Goal: Information Seeking & Learning: Check status

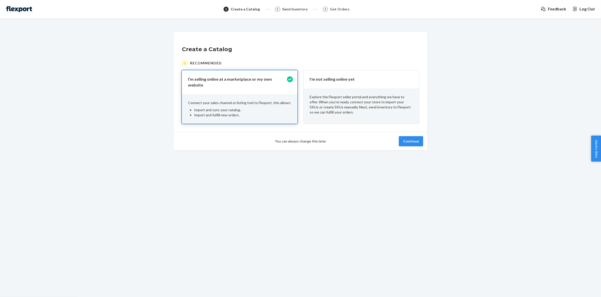
click at [520, 105] on div "Create a Catalog Recommended I’m selling online at a marketplace or my own webs…" at bounding box center [301, 91] width 594 height 118
click at [372, 100] on p "Explore the Flexport seller portal and everything we have to offer. When you’re…" at bounding box center [361, 104] width 103 height 20
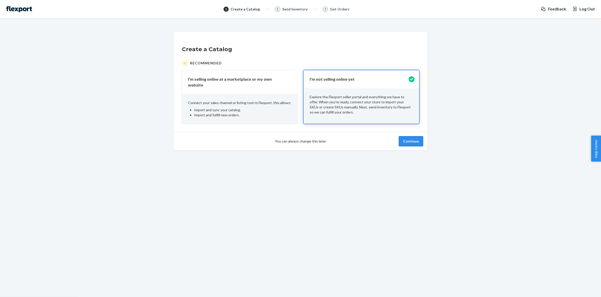
click at [420, 137] on button "Continue" at bounding box center [411, 141] width 24 height 10
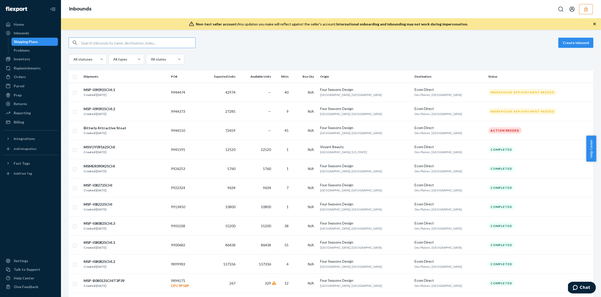
click at [582, 10] on button "button" at bounding box center [587, 9] width 14 height 10
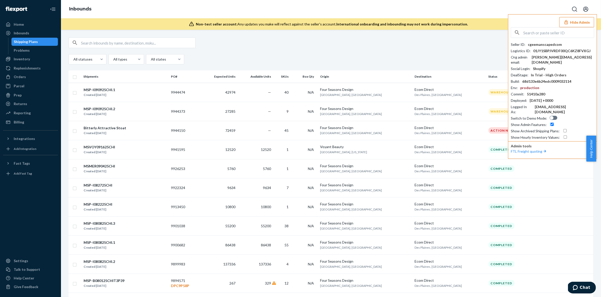
click at [582, 10] on button "Open account menu" at bounding box center [586, 9] width 10 height 10
click at [29, 62] on div "Inventory" at bounding box center [31, 58] width 54 height 7
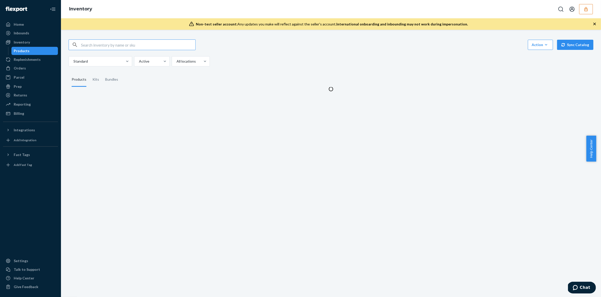
click at [103, 46] on input "text" at bounding box center [138, 45] width 114 height 10
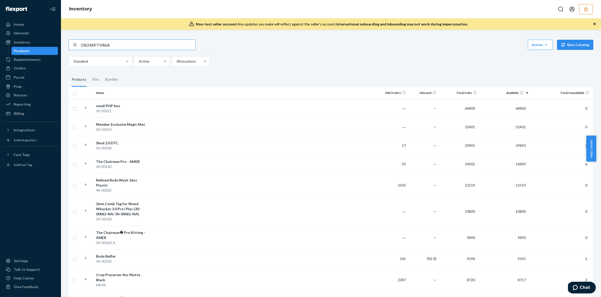
type input "DB24XPTVR6A"
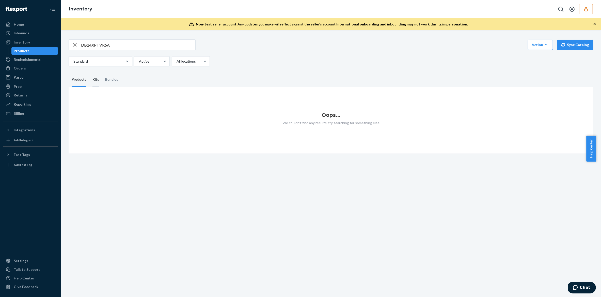
click at [89, 80] on div "Kits" at bounding box center [95, 79] width 13 height 14
click at [89, 72] on input "Kits" at bounding box center [89, 72] width 0 height 0
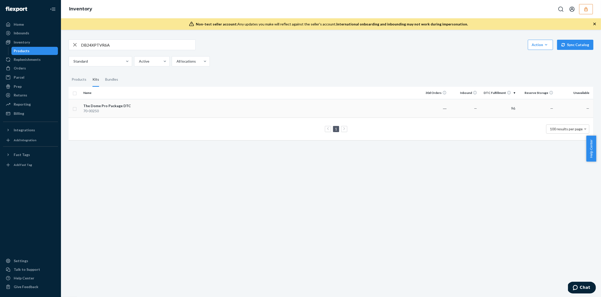
click at [193, 105] on td at bounding box center [279, 108] width 280 height 19
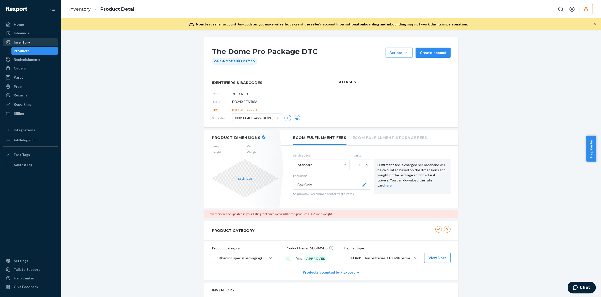
click at [31, 42] on div "Inventory" at bounding box center [31, 42] width 54 height 7
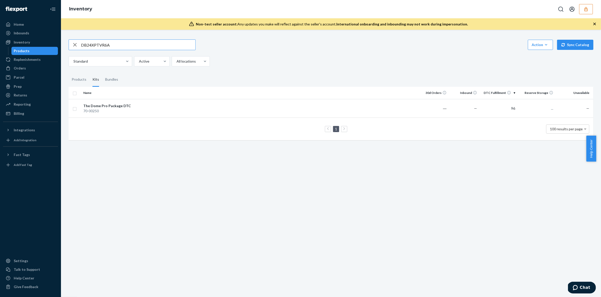
click at [101, 43] on input "DB24XPTVR6A" at bounding box center [138, 45] width 114 height 10
click at [112, 108] on div "The Dome Pro Package DTC" at bounding box center [109, 105] width 53 height 5
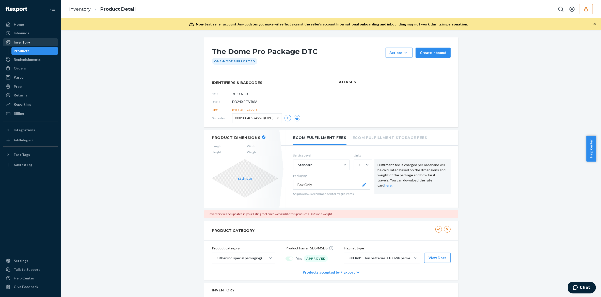
click at [34, 46] on div "Inventory" at bounding box center [31, 42] width 54 height 7
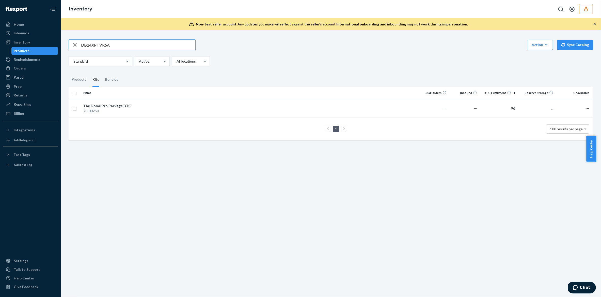
click at [89, 41] on input "DB24XPTVR6A" at bounding box center [138, 45] width 114 height 10
type input "D7P4GV9YM85DB24XPTVR6A"
click at [111, 47] on input "D7P4GV9YM85DB24XPTVR6A" at bounding box center [138, 45] width 114 height 10
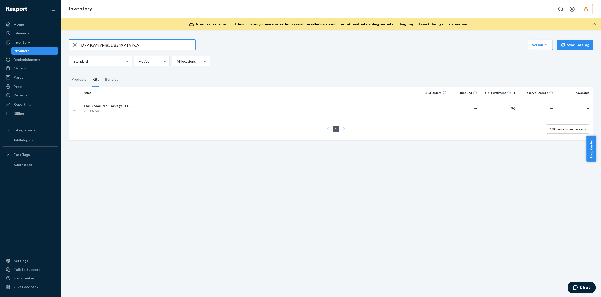
click at [111, 47] on input "D7P4GV9YM85DB24XPTVR6A" at bounding box center [138, 45] width 114 height 10
type input "D7P4GV9YM85"
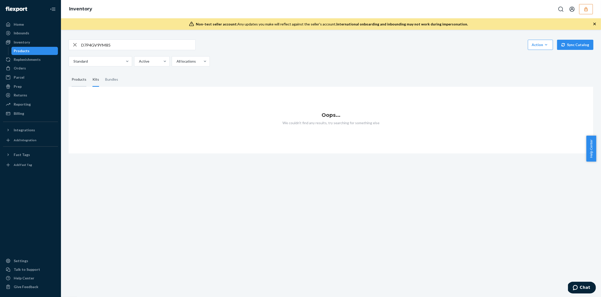
click at [82, 81] on div "Products" at bounding box center [79, 79] width 15 height 14
click at [69, 72] on input "Products" at bounding box center [69, 72] width 0 height 0
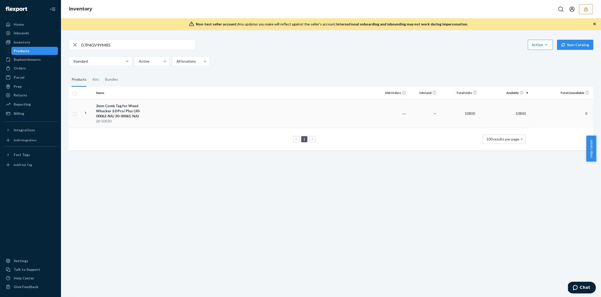
click at [120, 111] on div "2mm Comb Tag for Weed Whacker 3.0 Pro/ Plus (30-00062-NA/ 30-00061-NA)" at bounding box center [122, 110] width 53 height 15
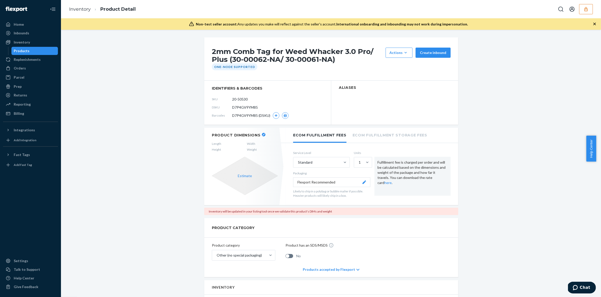
click at [26, 45] on div "Inventory" at bounding box center [31, 42] width 54 height 7
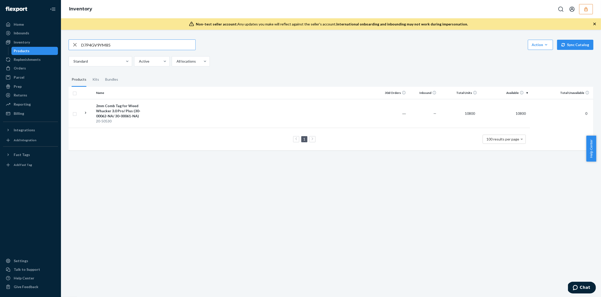
click at [75, 43] on icon "button" at bounding box center [75, 45] width 6 height 10
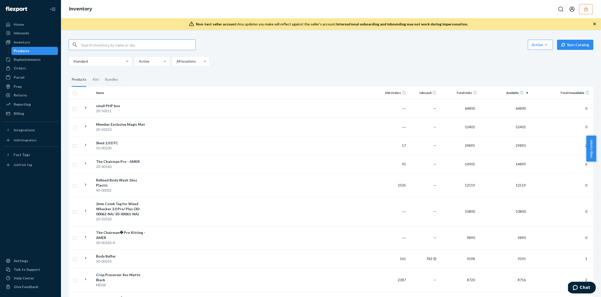
click at [136, 45] on input "text" at bounding box center [138, 45] width 114 height 10
paste input "DQJUJUKVTNU"
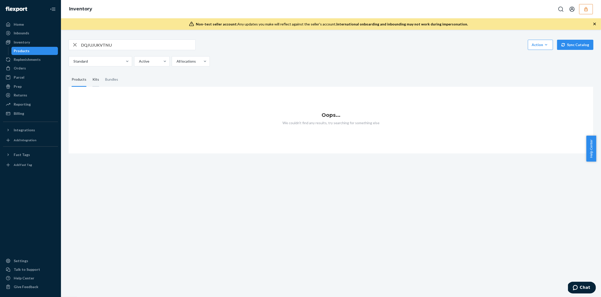
click at [95, 80] on div "Kits" at bounding box center [96, 79] width 7 height 14
click at [89, 72] on input "Kits" at bounding box center [89, 72] width 0 height 0
click at [123, 46] on input "DQJUJUKVTNU" at bounding box center [138, 45] width 114 height 10
click at [87, 79] on div "Products" at bounding box center [79, 79] width 21 height 14
click at [69, 72] on input "Products" at bounding box center [69, 72] width 0 height 0
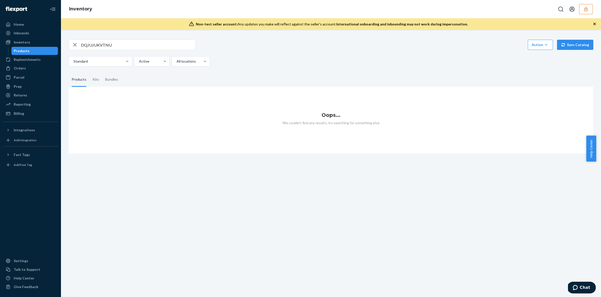
click at [117, 46] on input "DQJUJUKVTNU" at bounding box center [138, 45] width 114 height 10
click at [97, 81] on div "Kits" at bounding box center [96, 79] width 7 height 14
click at [89, 72] on input "Kits" at bounding box center [89, 72] width 0 height 0
click at [126, 45] on input "DQJUJUKVTNU" at bounding box center [138, 45] width 114 height 10
click at [114, 81] on div "Bundles" at bounding box center [111, 79] width 13 height 14
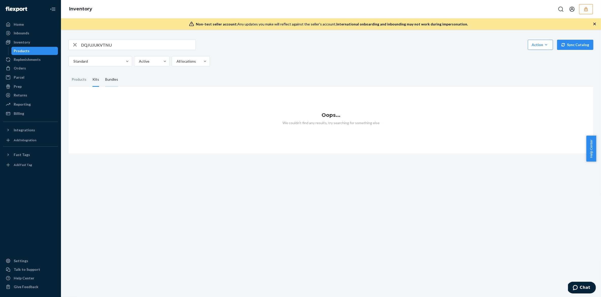
click at [102, 72] on input "Bundles" at bounding box center [102, 72] width 0 height 0
click at [124, 46] on input "DQJUJUKVTNU" at bounding box center [138, 45] width 114 height 10
click at [25, 41] on div "Inventory" at bounding box center [22, 42] width 16 height 5
click at [97, 44] on input "DQJUJUKVTNU" at bounding box center [138, 45] width 114 height 10
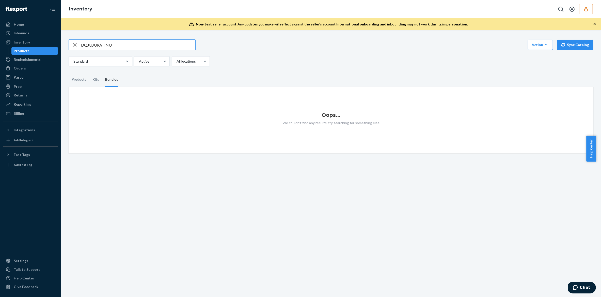
click at [97, 44] on input "DQJUJUKVTNU" at bounding box center [138, 45] width 114 height 10
paste input "UQU5WJFCVD"
type input "DUQU5WJFCVD"
click at [79, 75] on div "Products" at bounding box center [79, 79] width 15 height 14
click at [69, 72] on input "Products" at bounding box center [69, 72] width 0 height 0
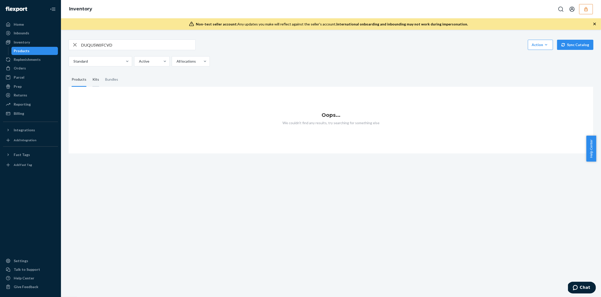
click at [93, 80] on div "Kits" at bounding box center [96, 79] width 7 height 14
click at [89, 72] on input "Kits" at bounding box center [89, 72] width 0 height 0
click at [74, 43] on icon "button" at bounding box center [75, 45] width 6 height 10
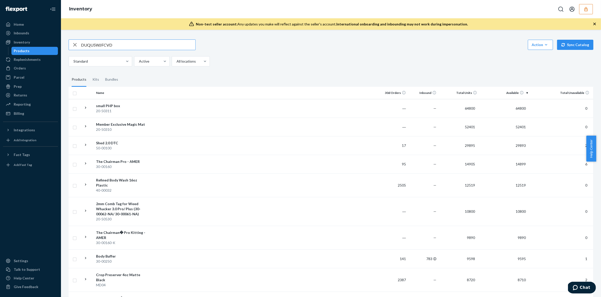
type input "DUQU5WJFCVD"
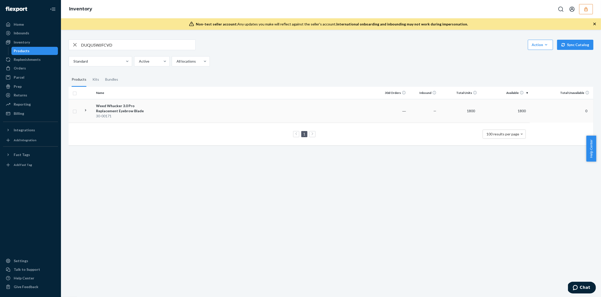
click at [147, 112] on div "Weed Whacker 3.0 Pro Replacement Eyebrow Blade" at bounding box center [122, 108] width 53 height 10
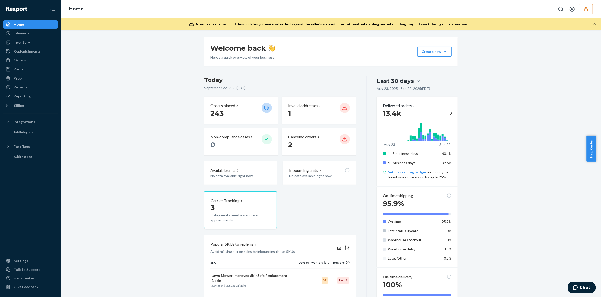
click at [587, 8] on icon "button" at bounding box center [586, 9] width 3 height 4
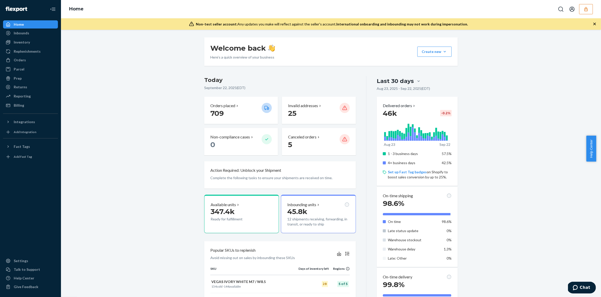
click at [159, 134] on div "Welcome back Here’s a quick overview of your business Create new Create new inb…" at bounding box center [331, 252] width 533 height 430
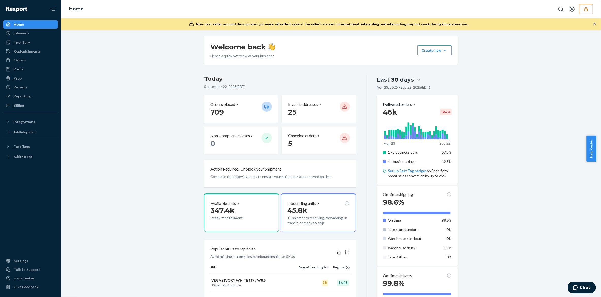
click at [414, 80] on div at bounding box center [418, 79] width 9 height 5
click at [389, 80] on input "Last 30 days" at bounding box center [389, 80] width 0 height 0
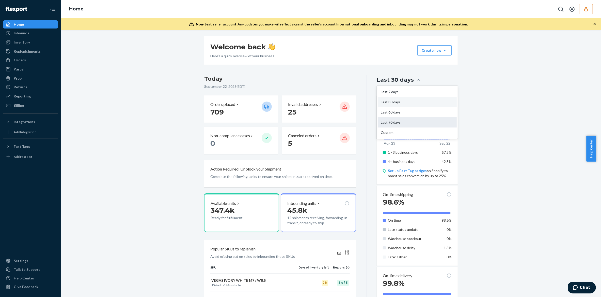
click at [397, 124] on div "Last 90 days" at bounding box center [417, 122] width 79 height 10
click at [389, 80] on input "option Last 90 days focused, 4 of 5. 5 results available. Use Up and Down to ch…" at bounding box center [389, 80] width 0 height 0
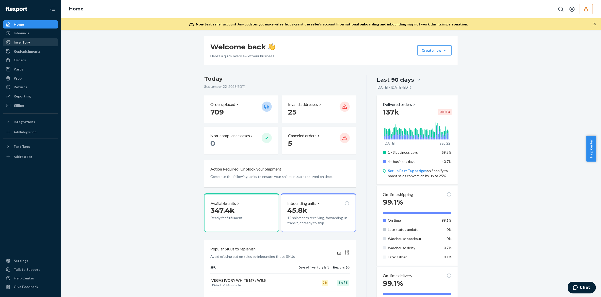
click at [23, 40] on div "Inventory" at bounding box center [22, 42] width 16 height 5
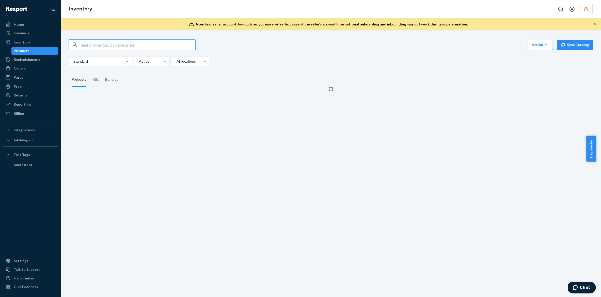
click at [102, 40] on input "text" at bounding box center [138, 45] width 114 height 10
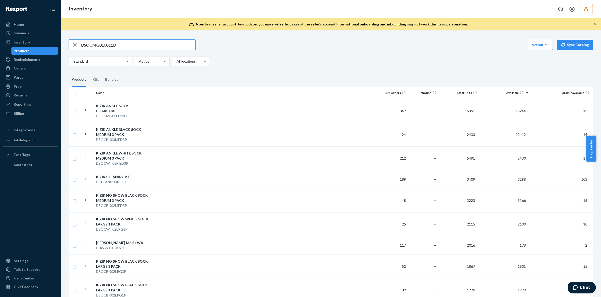
type input "DSOCMG010011D"
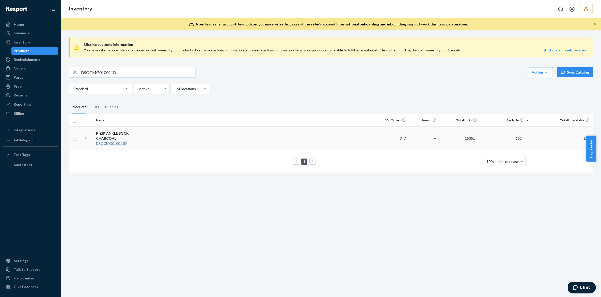
click at [162, 134] on td at bounding box center [264, 138] width 226 height 24
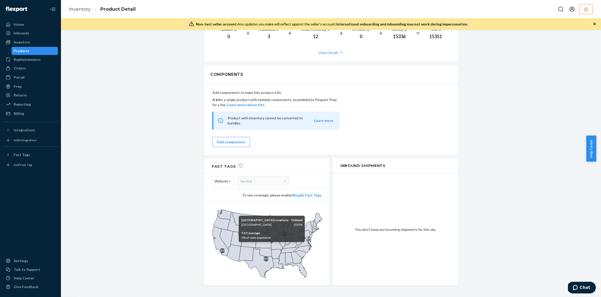
scroll to position [396, 0]
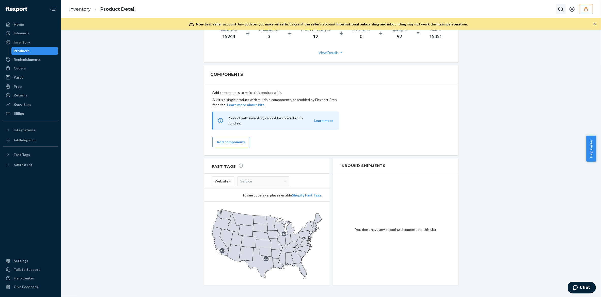
click at [558, 9] on icon "Open Search Box" at bounding box center [561, 9] width 6 height 6
click at [583, 10] on button "button" at bounding box center [587, 9] width 14 height 10
